Goal: Task Accomplishment & Management: Use online tool/utility

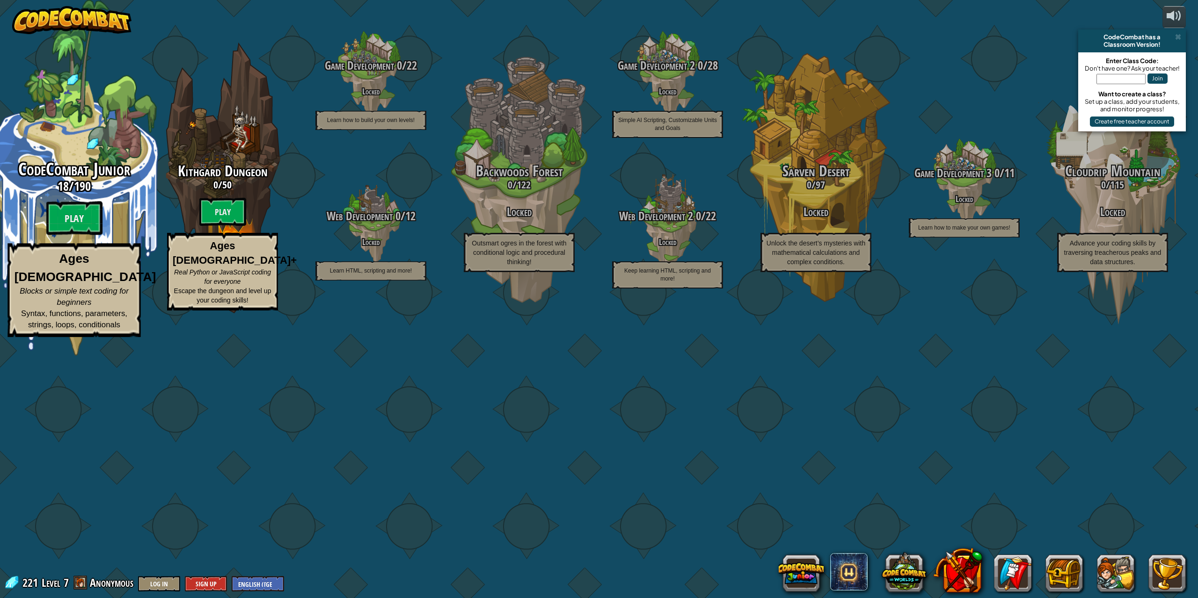
click at [56, 182] on span "CodeCombat Junior" at bounding box center [74, 169] width 112 height 24
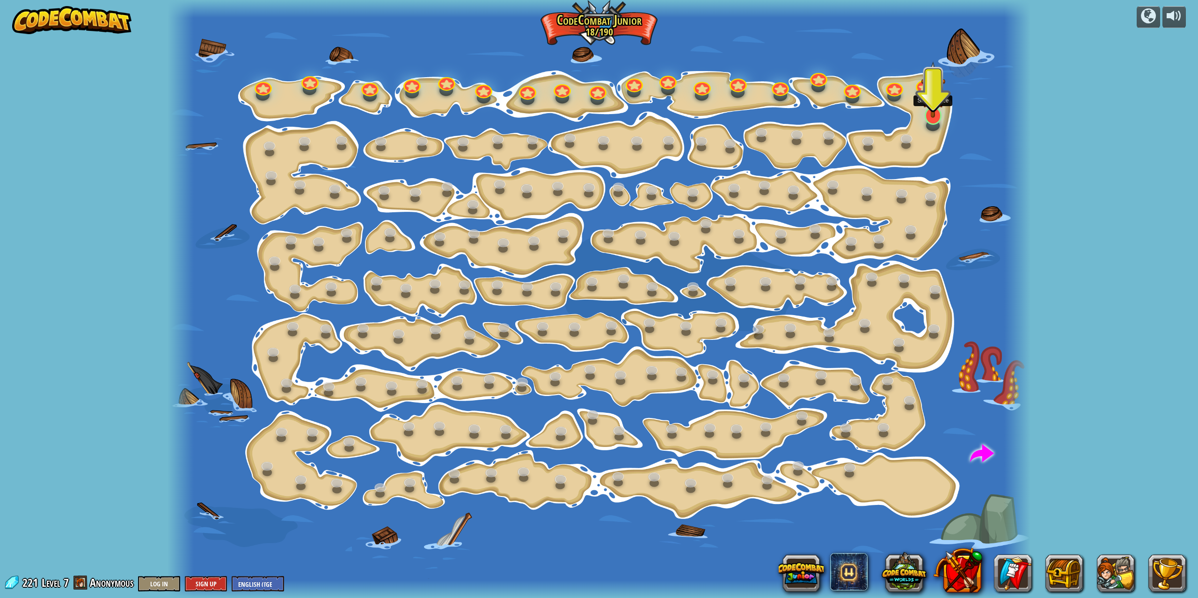
click at [924, 116] on img at bounding box center [933, 89] width 24 height 56
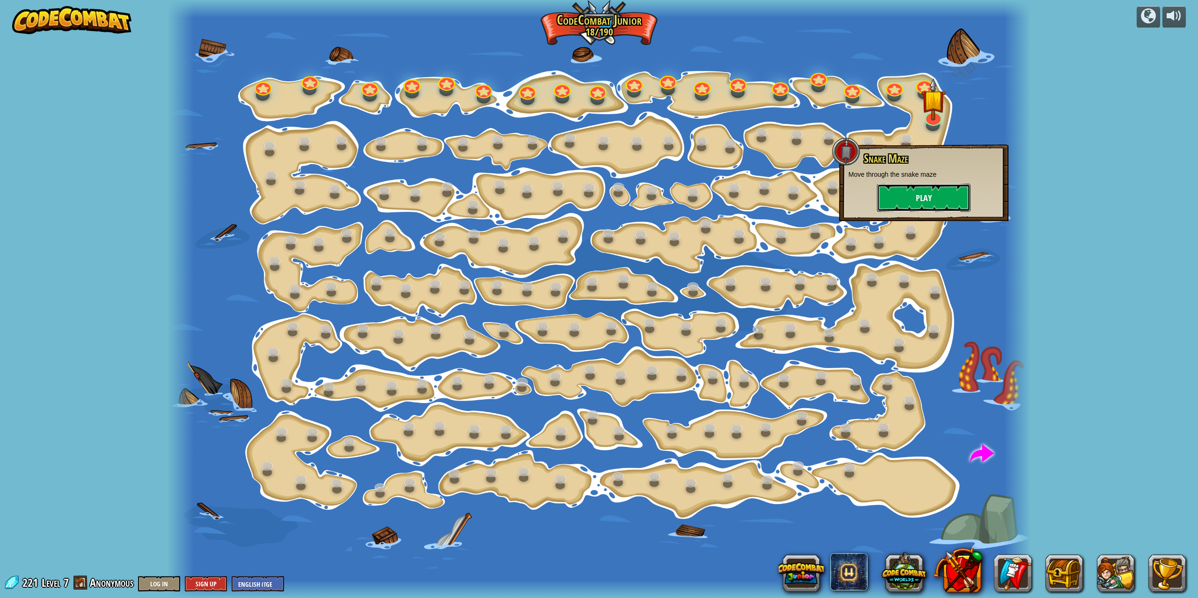
click at [899, 207] on button "Play" at bounding box center [924, 198] width 94 height 28
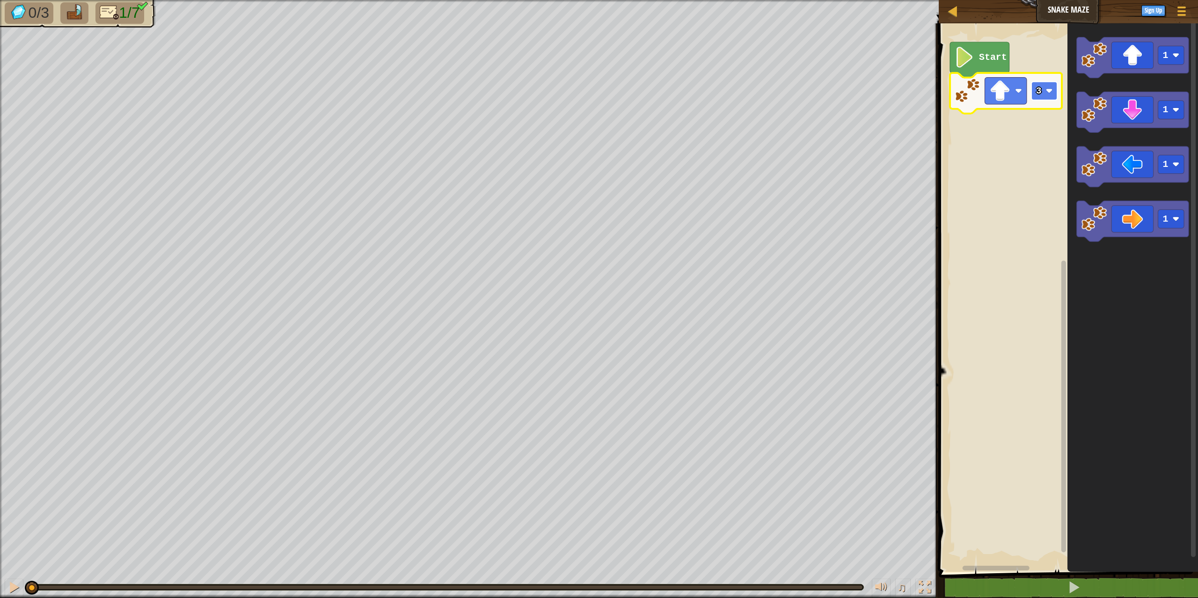
click at [1048, 89] on g "3 Start" at bounding box center [1006, 78] width 112 height 72
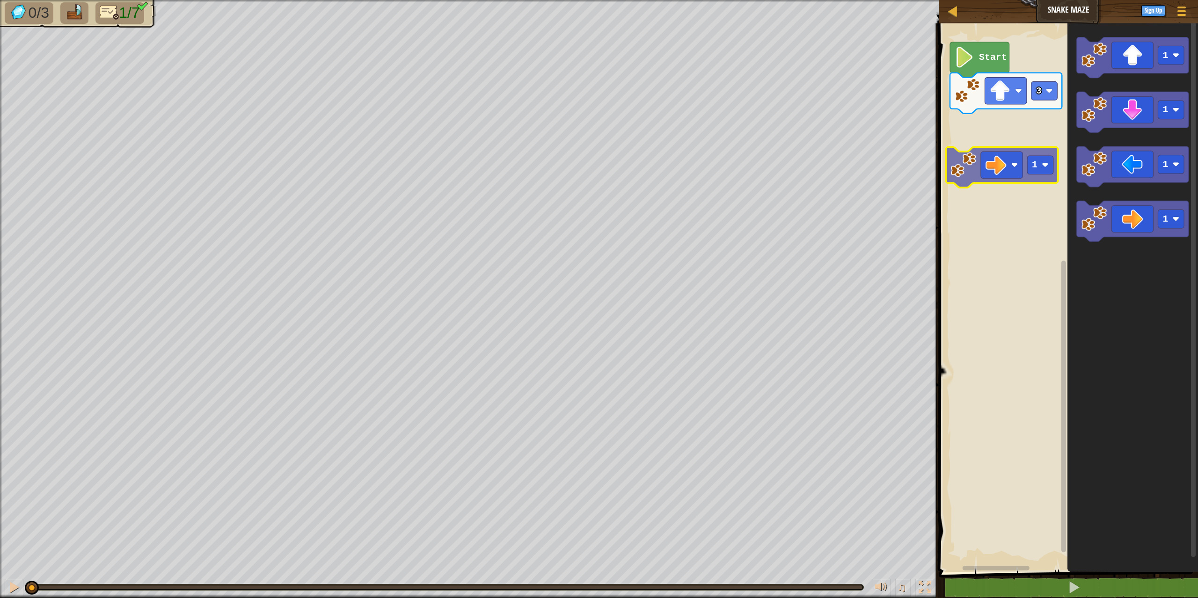
click at [1004, 122] on div "Start 3 1 1 1 1 1" at bounding box center [1067, 295] width 262 height 553
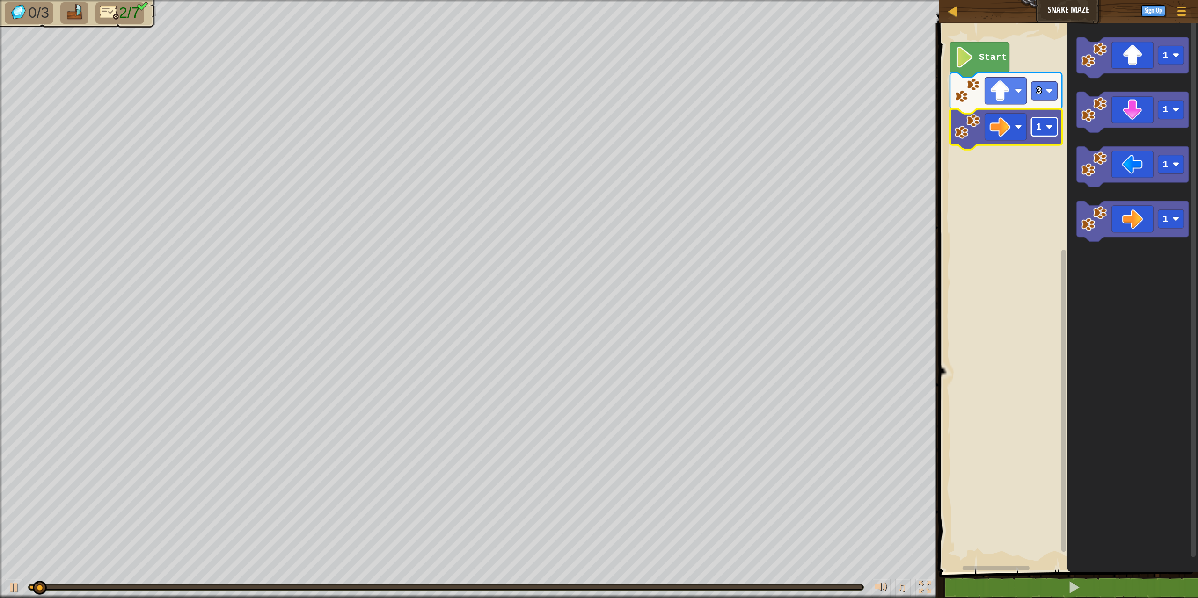
click at [1041, 134] on rect "Blockly Workspace" at bounding box center [1044, 126] width 26 height 19
click at [1086, 114] on icon "1 1 1 1" at bounding box center [1132, 295] width 131 height 553
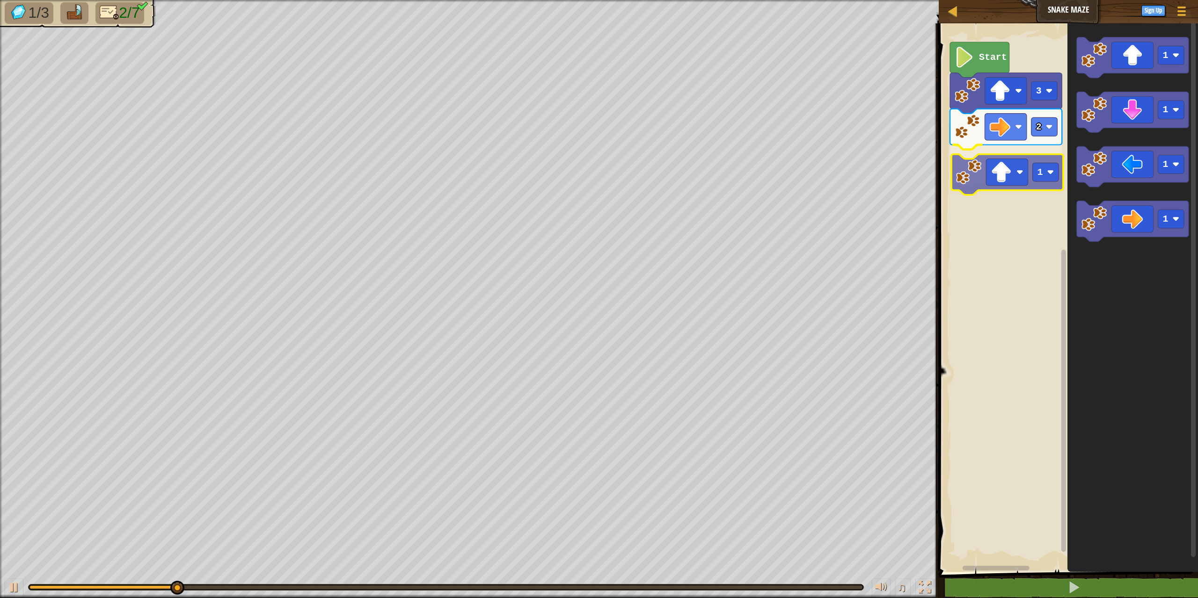
click at [1019, 177] on div "Start 3 2 1 1 1 1 1 1" at bounding box center [1067, 295] width 262 height 553
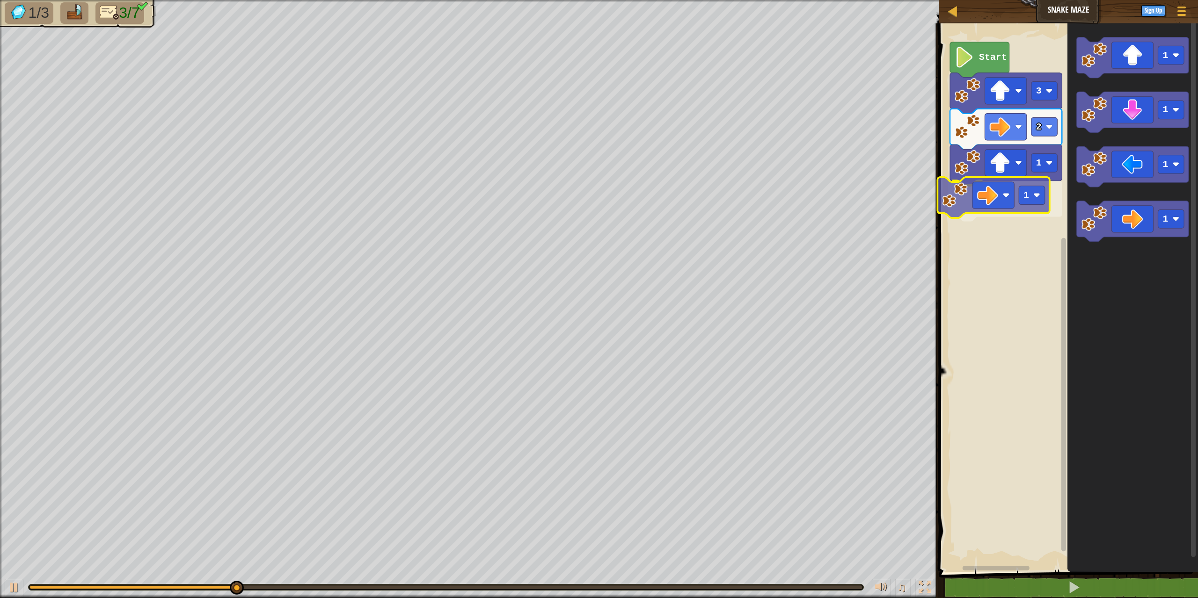
click at [1026, 209] on div "Start 3 2 1 1 1 1 1 1 1" at bounding box center [1067, 295] width 262 height 553
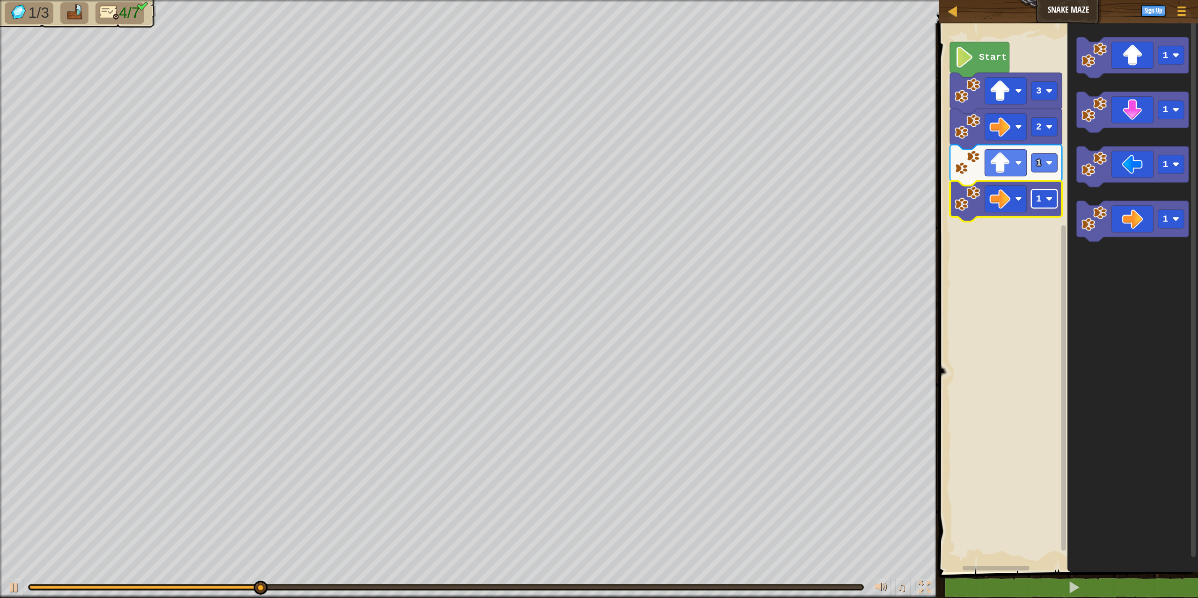
click at [1051, 205] on rect "Blockly Workspace" at bounding box center [1044, 198] width 26 height 19
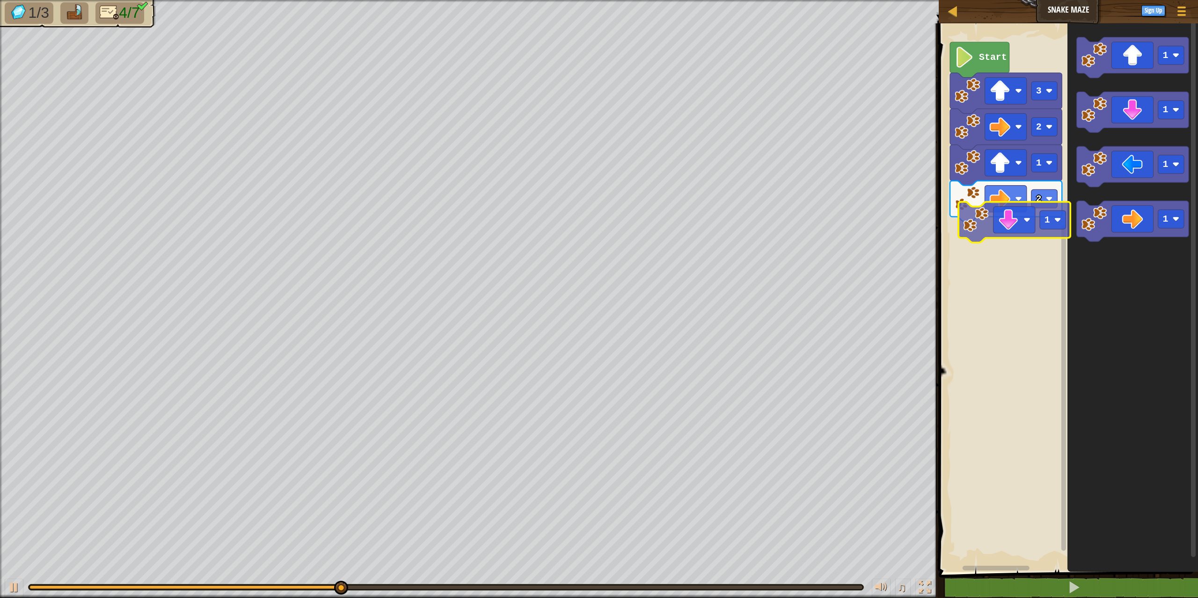
click at [1018, 241] on div "Start 3 2 1 2 1 1 1 1 1" at bounding box center [1067, 295] width 262 height 553
click at [1040, 241] on rect "Blockly Workspace" at bounding box center [1044, 235] width 26 height 19
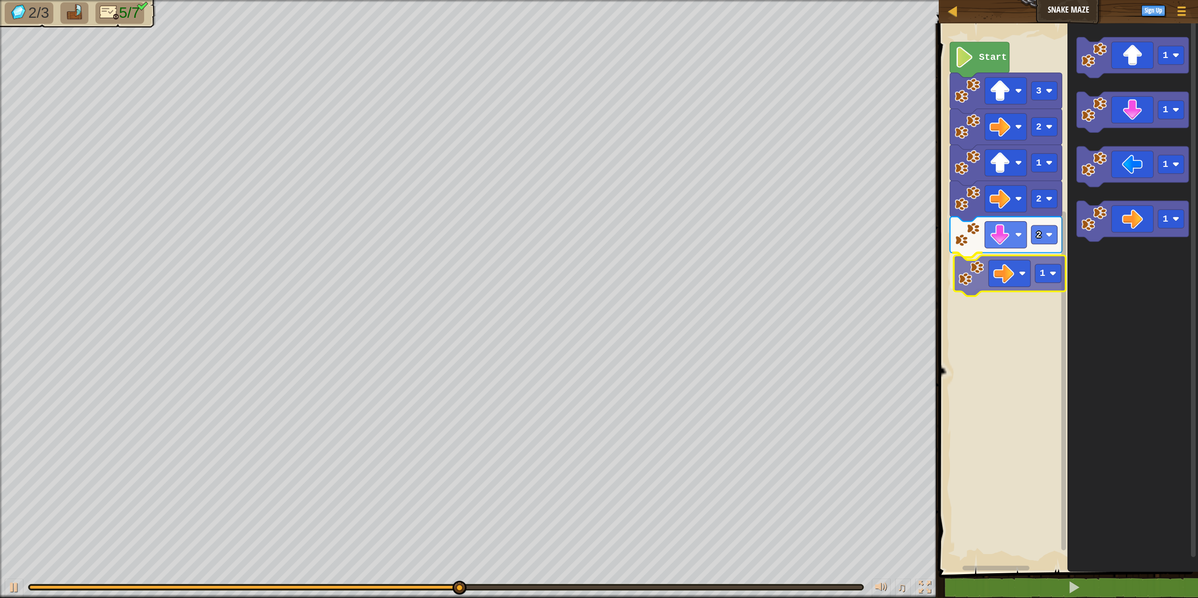
click at [987, 270] on div "Start 3 2 1 2 2 1 1 1 1 1 1" at bounding box center [1067, 295] width 262 height 553
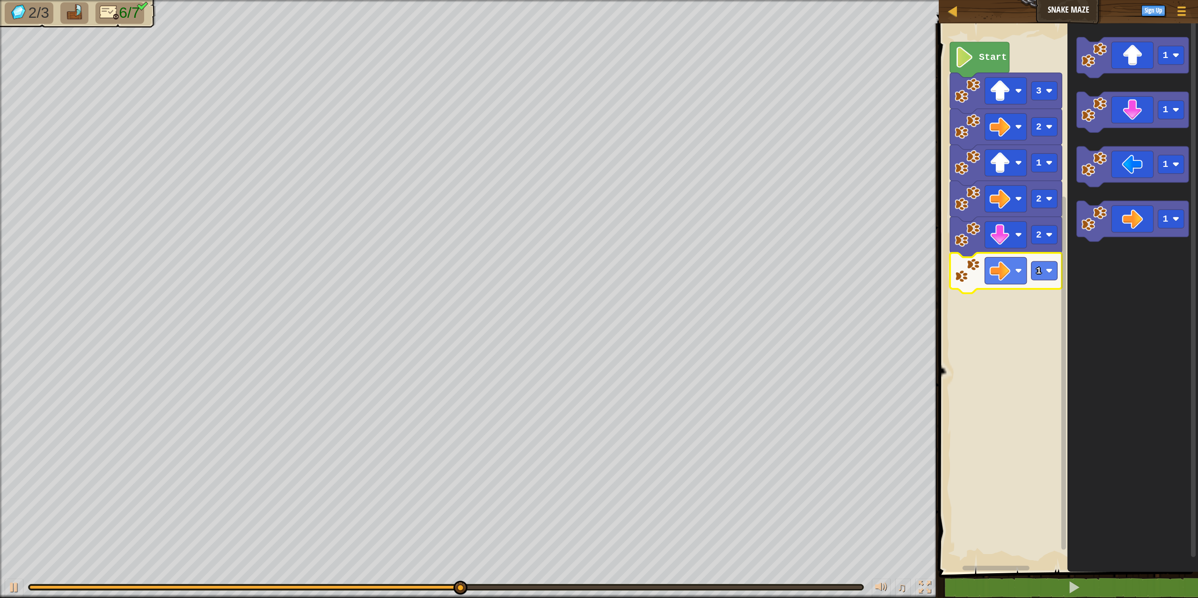
click at [1043, 277] on rect "Blockly Workspace" at bounding box center [1044, 271] width 26 height 19
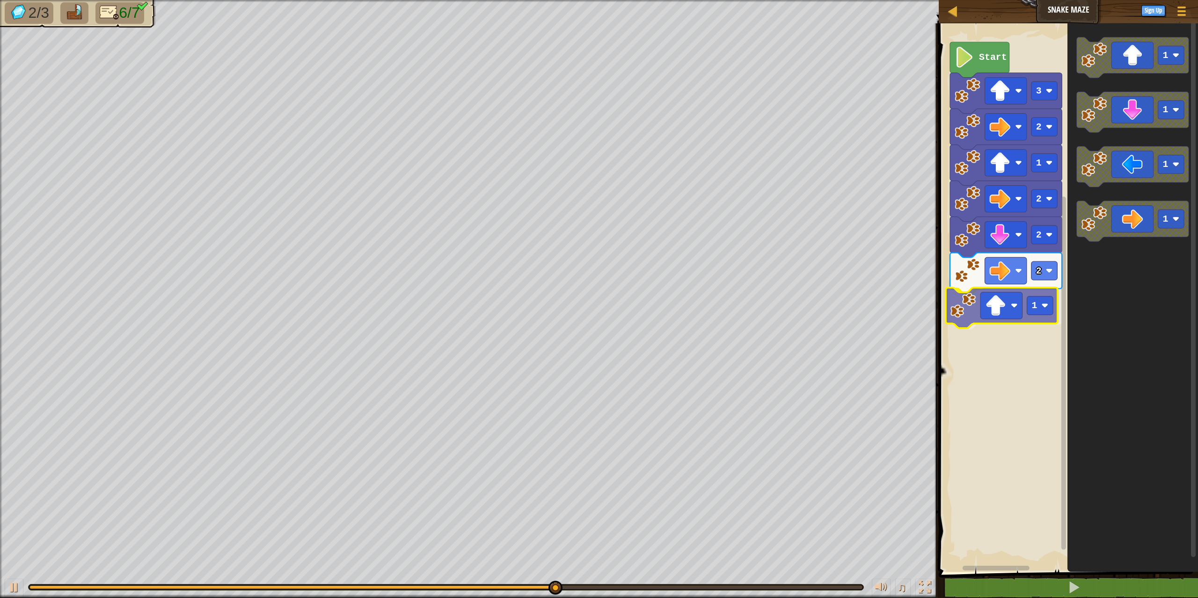
click at [1019, 320] on div "Start 3 2 1 2 2 2 1 1 1 1 1 1" at bounding box center [1067, 295] width 262 height 553
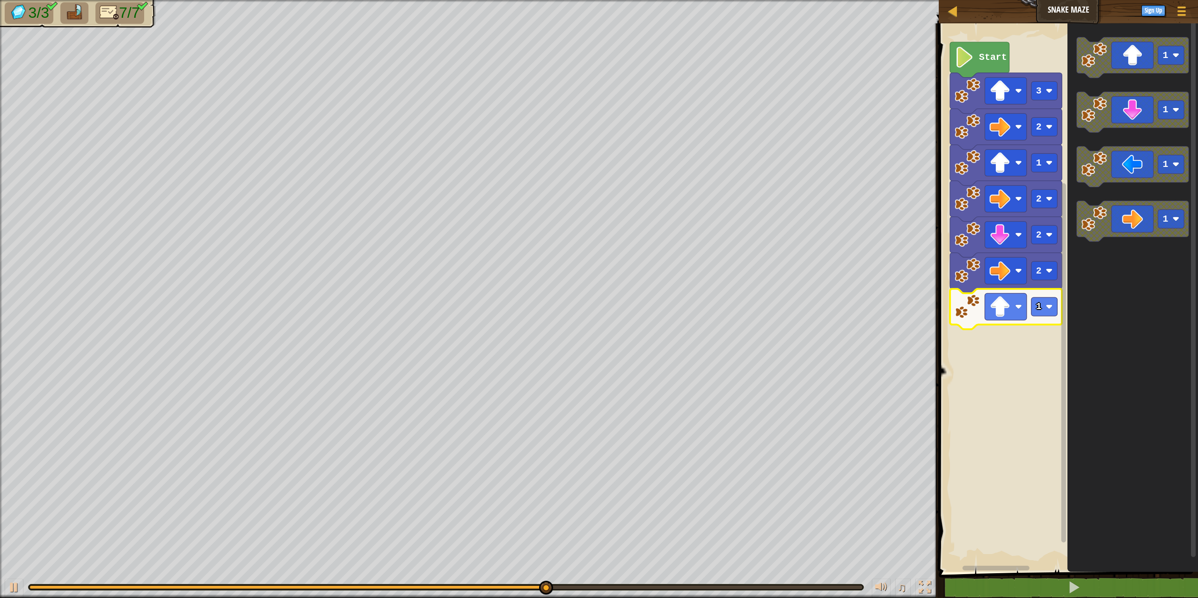
click at [1051, 320] on icon "Blockly Workspace" at bounding box center [1006, 309] width 112 height 41
click at [1044, 312] on rect "Blockly Workspace" at bounding box center [1044, 307] width 26 height 19
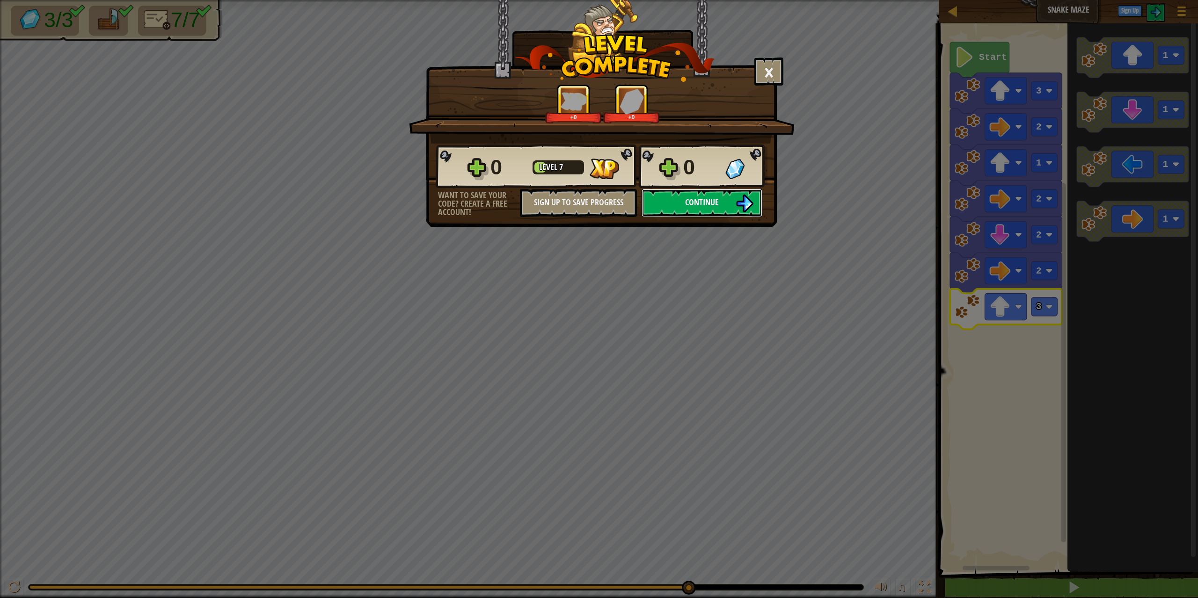
click at [684, 203] on button "Continue" at bounding box center [701, 203] width 121 height 28
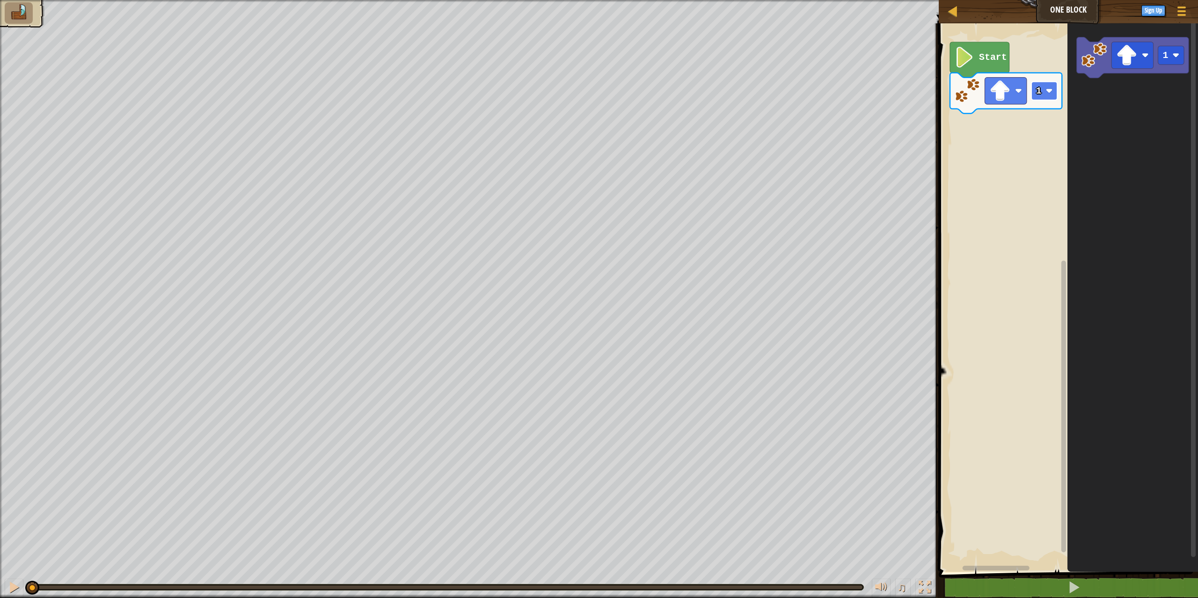
click at [1042, 92] on g "1 Start" at bounding box center [1006, 78] width 112 height 72
click at [1013, 87] on rect "Blockly Workspace" at bounding box center [1006, 91] width 42 height 27
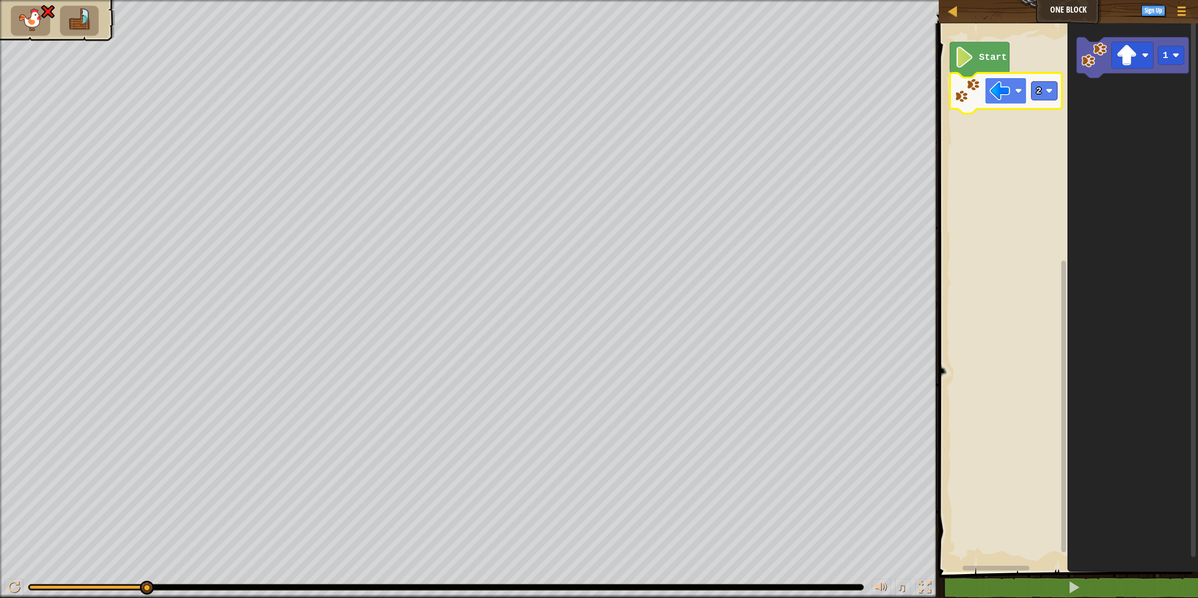
click at [1017, 94] on image "Blockly Workspace" at bounding box center [1018, 90] width 7 height 7
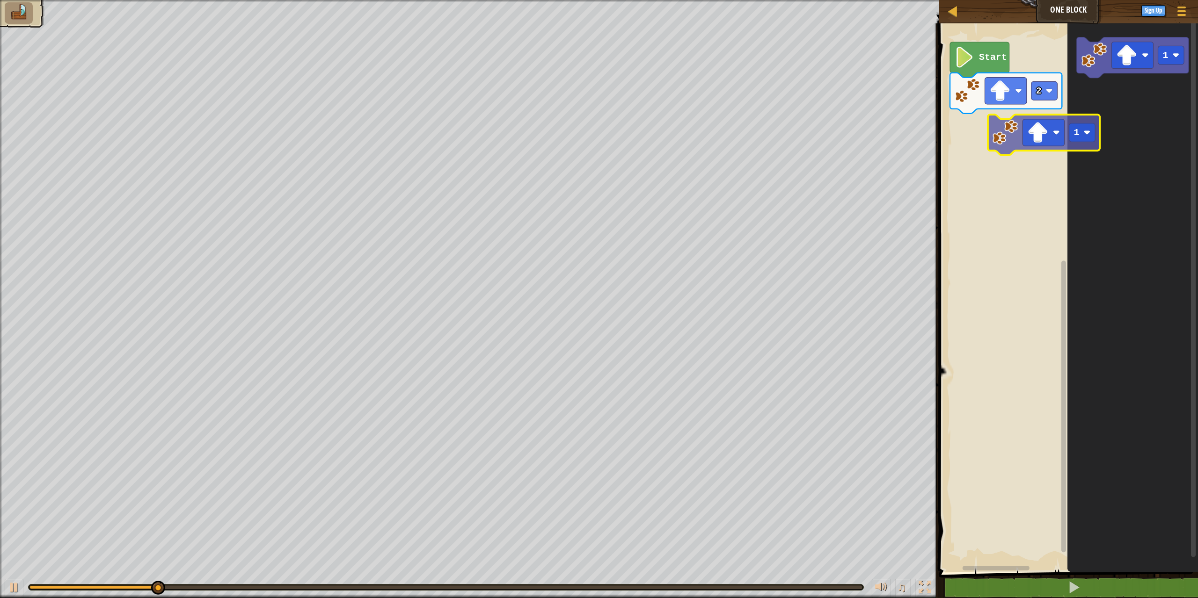
click at [968, 140] on div "Start 2 1 1" at bounding box center [1067, 295] width 262 height 553
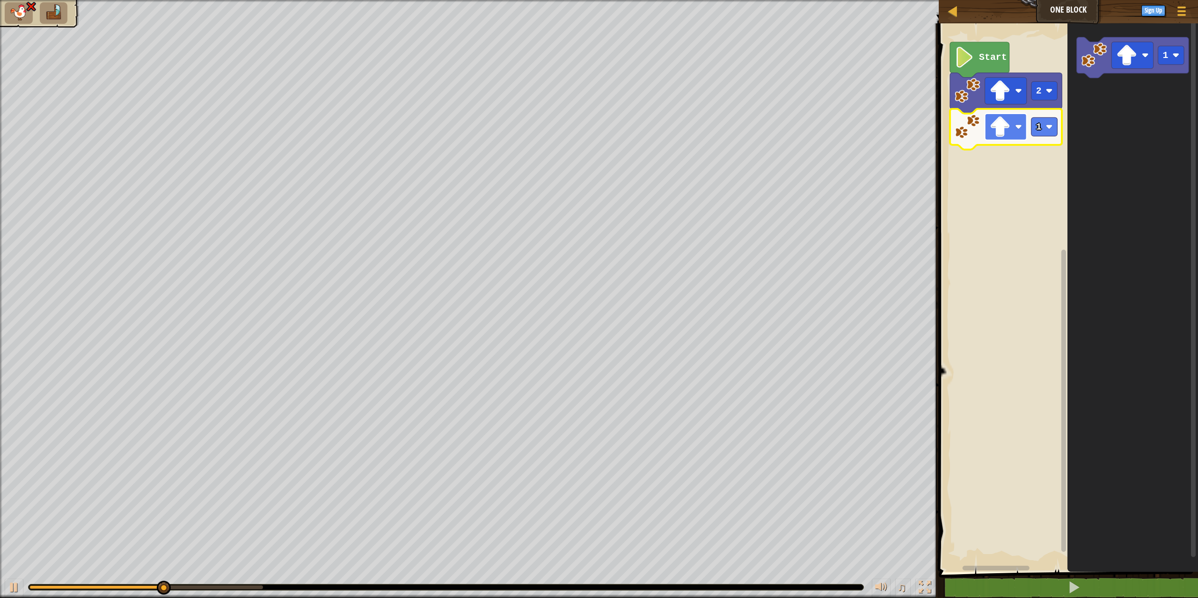
click at [1000, 137] on g "2 1" at bounding box center [1006, 111] width 112 height 77
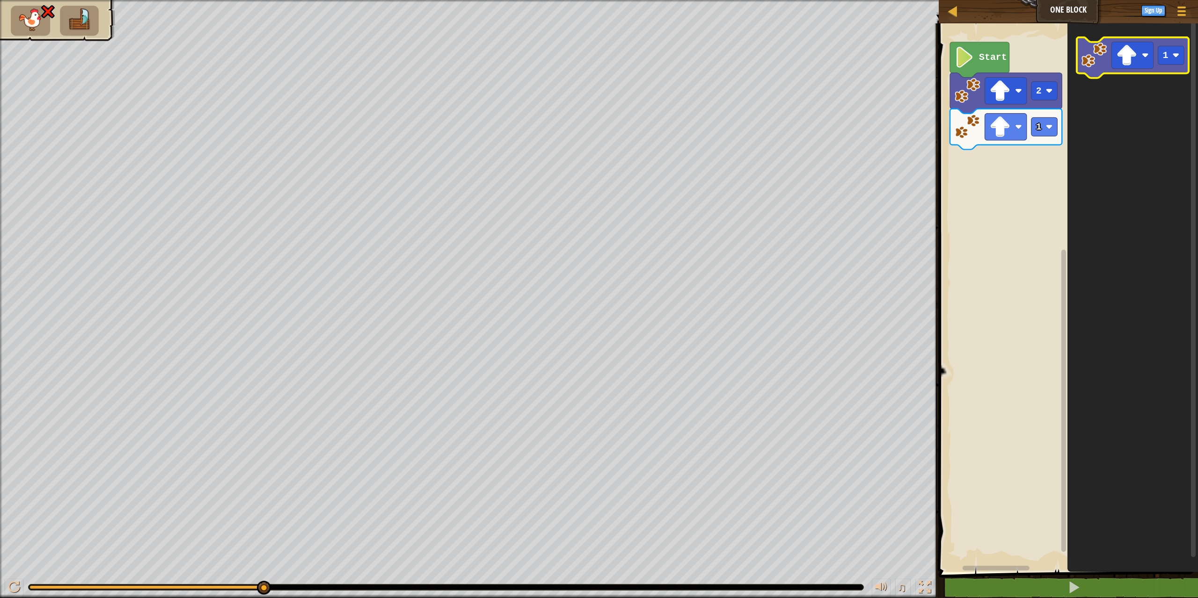
click at [1128, 73] on icon "Blockly Workspace" at bounding box center [1133, 57] width 112 height 41
click at [1138, 63] on rect "Blockly Workspace" at bounding box center [1133, 55] width 42 height 27
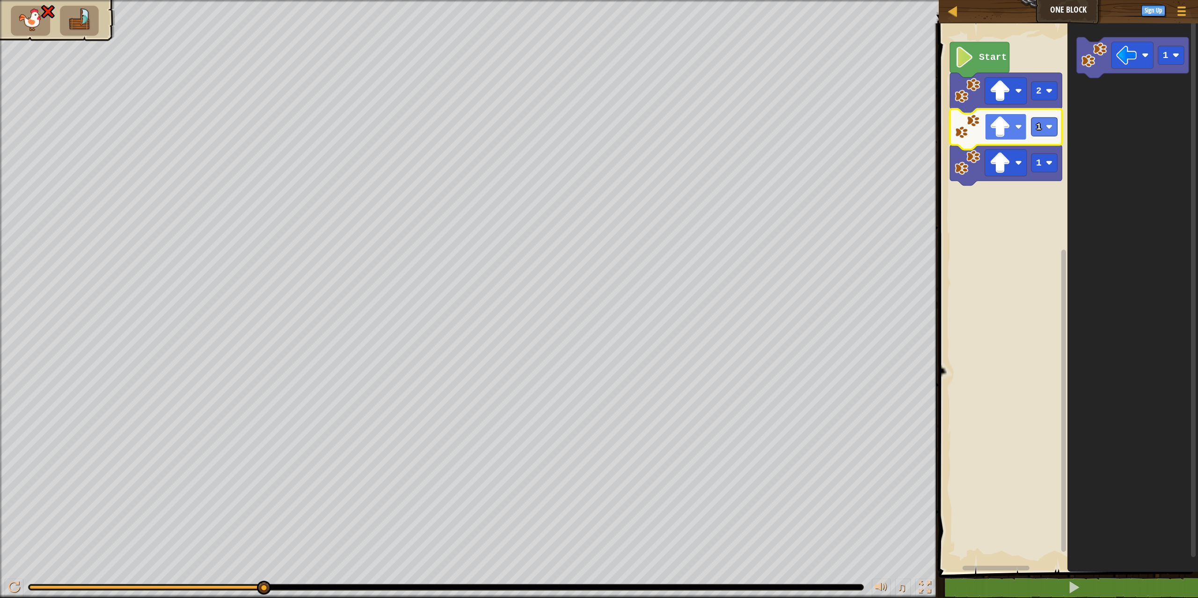
click at [1006, 121] on image "Blockly Workspace" at bounding box center [1000, 126] width 21 height 21
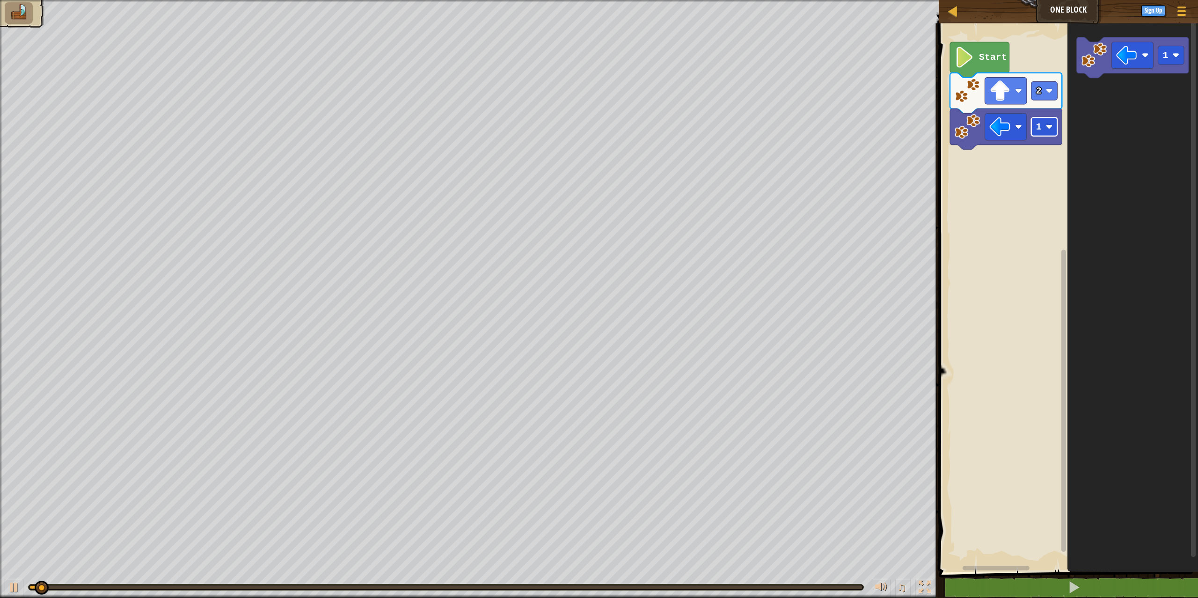
click at [1048, 133] on rect "Blockly Workspace" at bounding box center [1044, 126] width 26 height 19
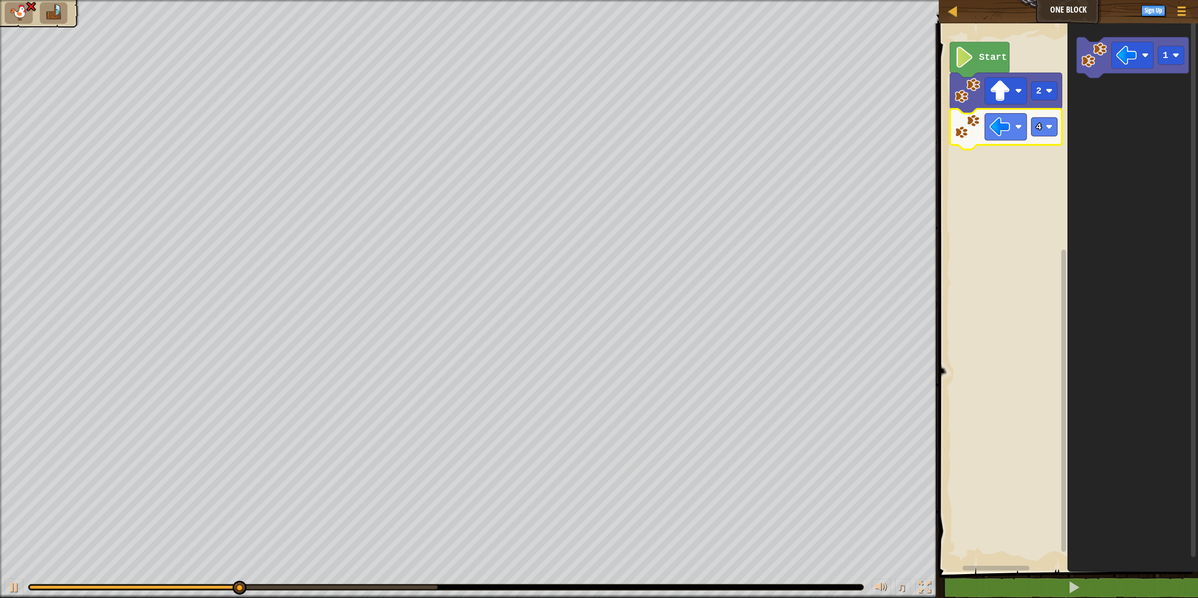
click at [1041, 133] on g "2 4" at bounding box center [1006, 111] width 112 height 77
click at [1046, 125] on image "Blockly Workspace" at bounding box center [1049, 127] width 7 height 7
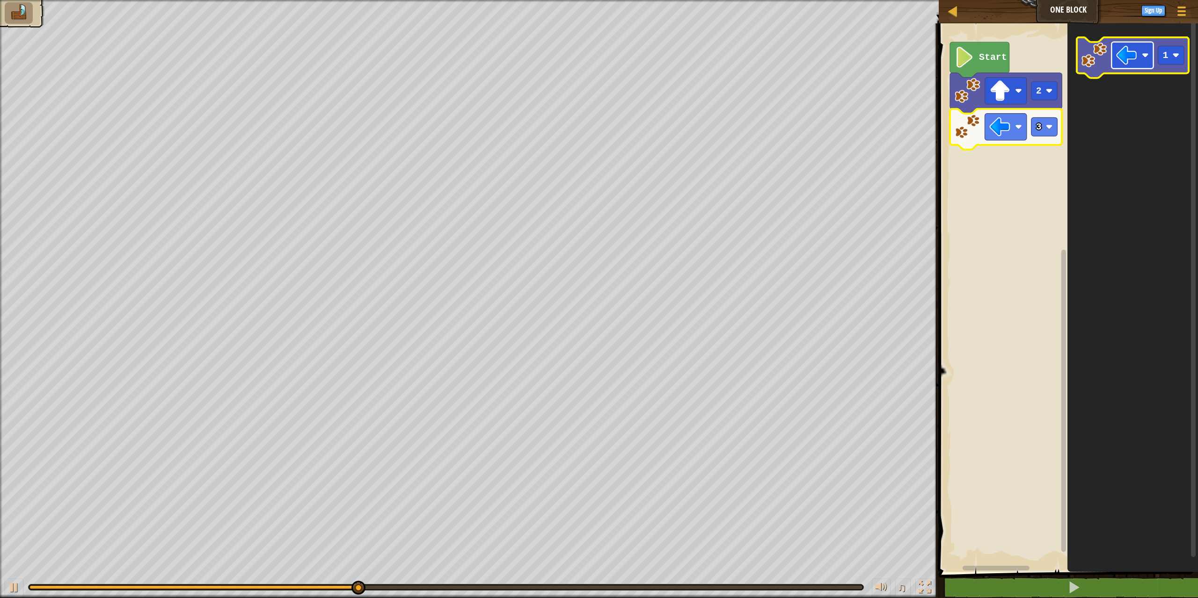
click at [1128, 63] on image "Blockly Workspace" at bounding box center [1126, 55] width 21 height 21
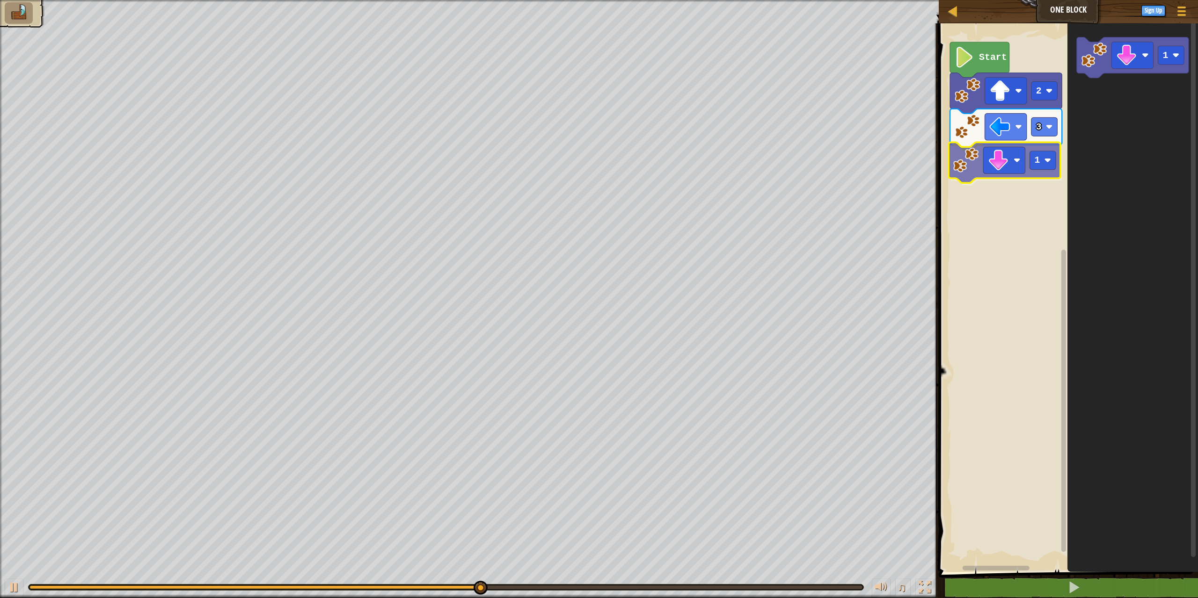
click at [967, 173] on div "Start 2 3 1 1 1" at bounding box center [1067, 295] width 262 height 553
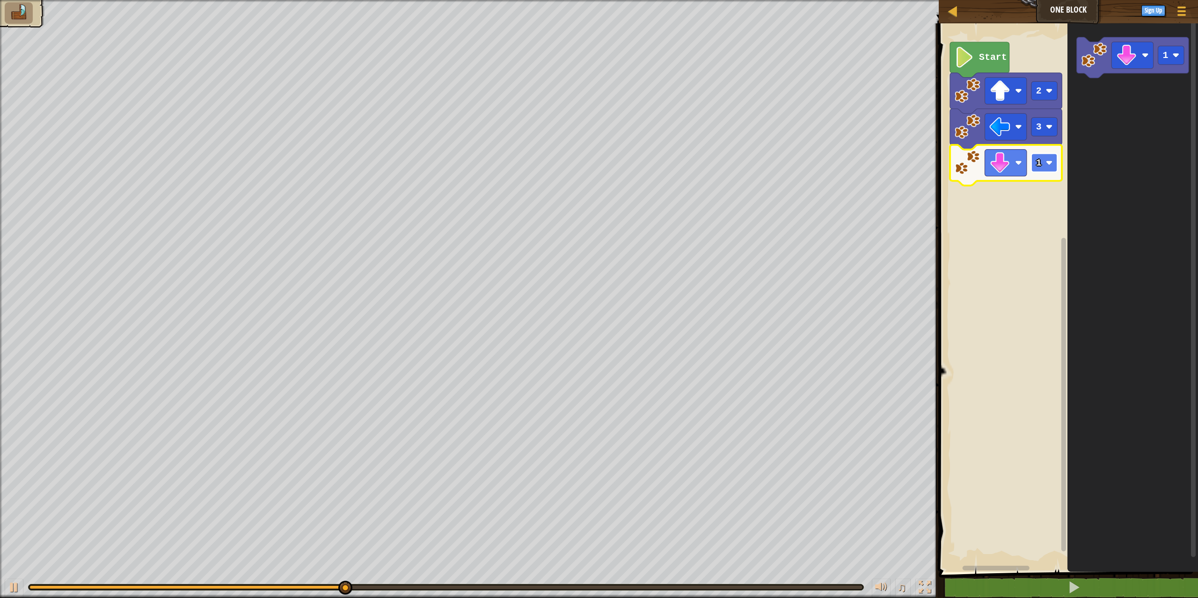
click at [1032, 169] on rect "Blockly Workspace" at bounding box center [1044, 162] width 26 height 19
click at [1126, 60] on image "Blockly Workspace" at bounding box center [1126, 55] width 21 height 21
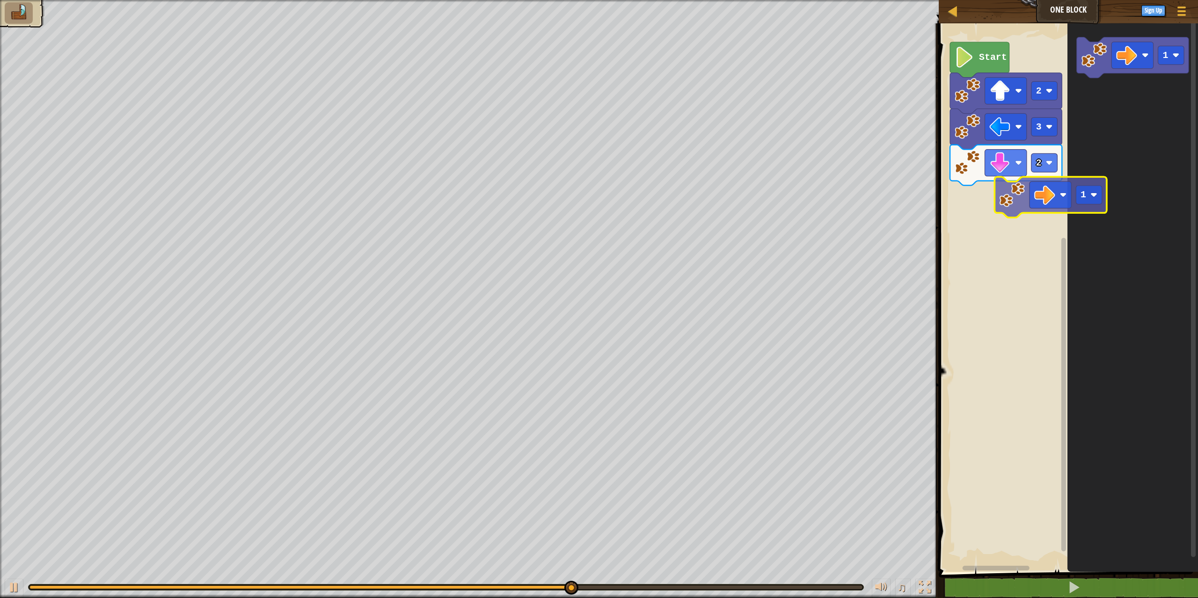
click at [977, 204] on div "Start 2 3 2 1 1" at bounding box center [1067, 295] width 262 height 553
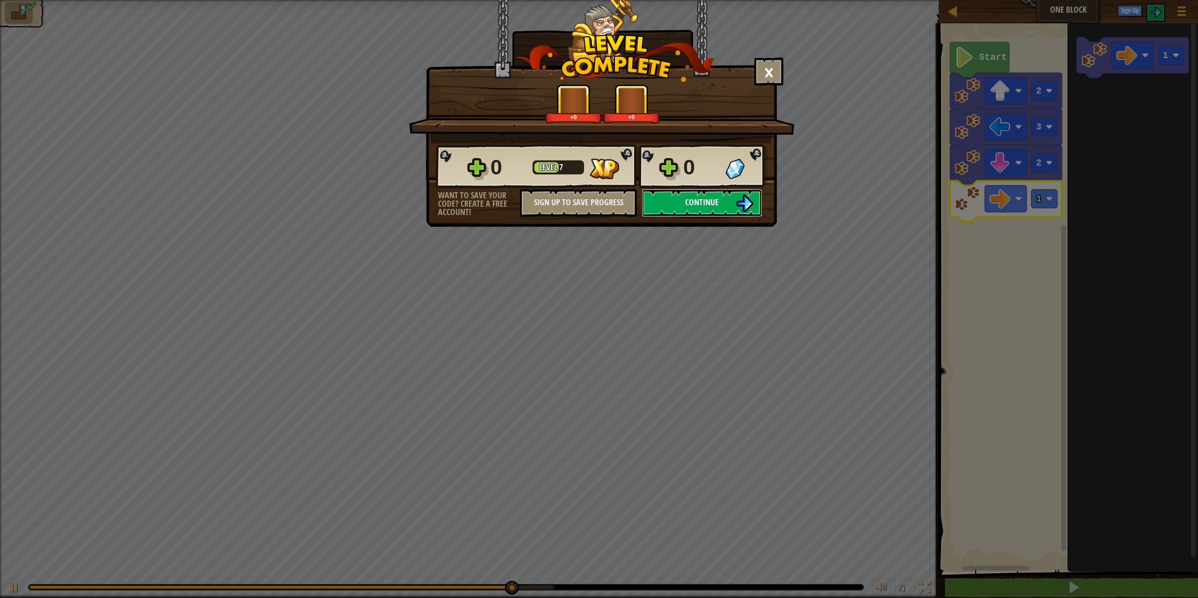
click at [725, 202] on button "Continue" at bounding box center [701, 203] width 121 height 28
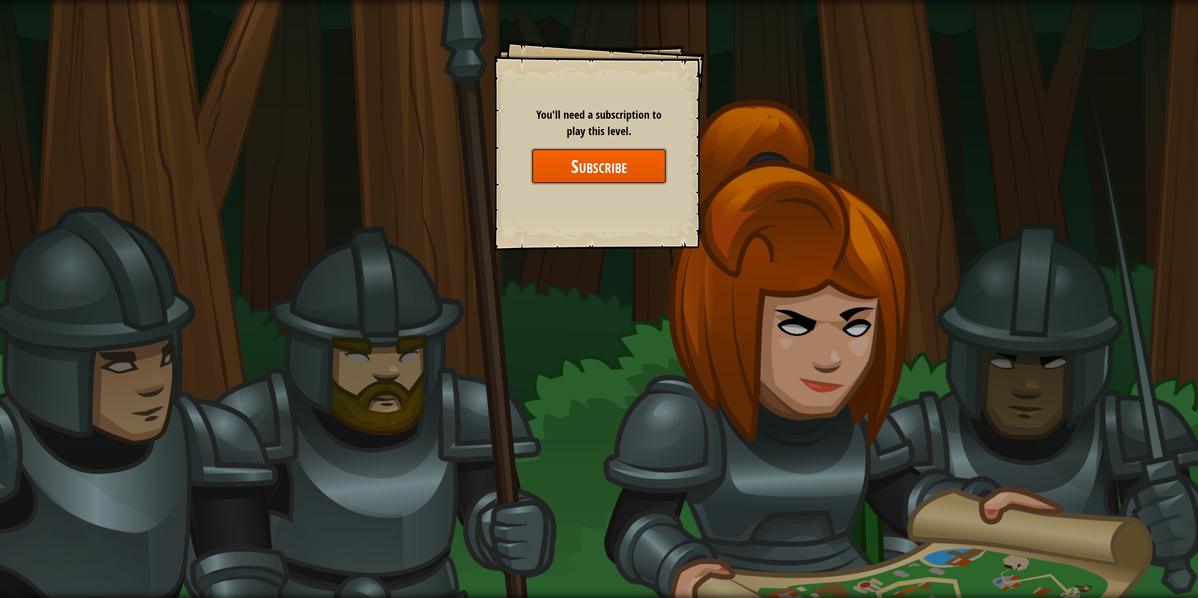
click at [574, 179] on button "Subscribe" at bounding box center [599, 166] width 136 height 36
